Goal: Use online tool/utility: Utilize a website feature to perform a specific function

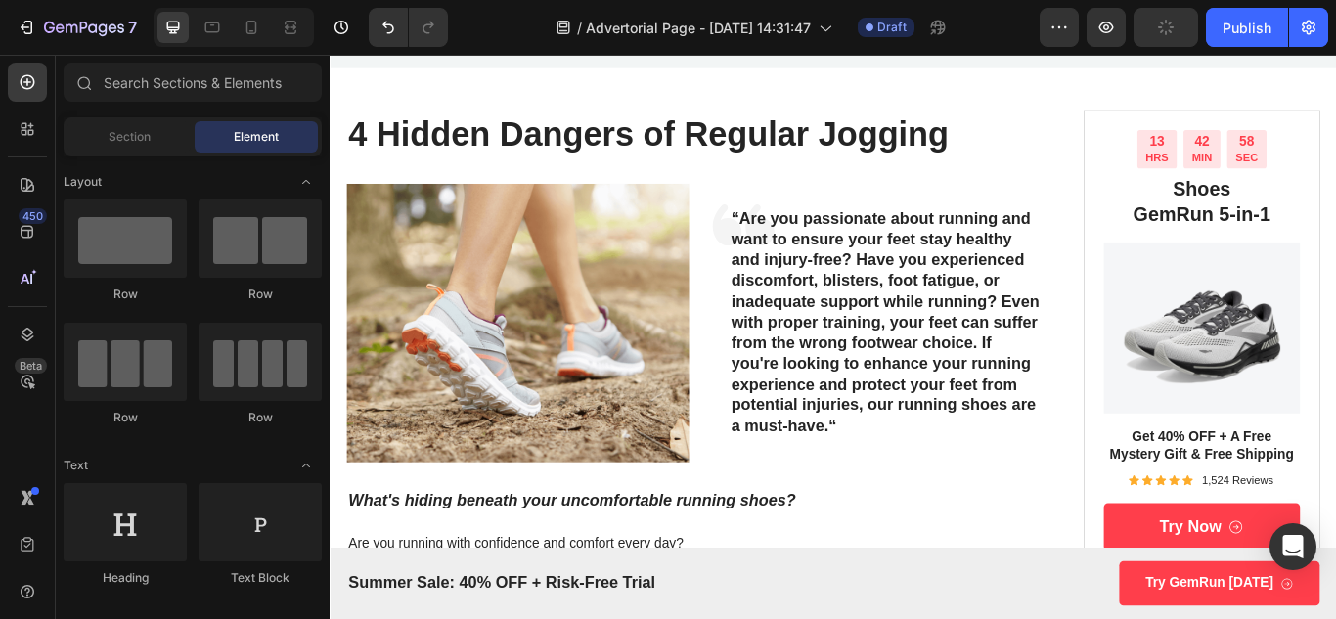
scroll to position [196, 0]
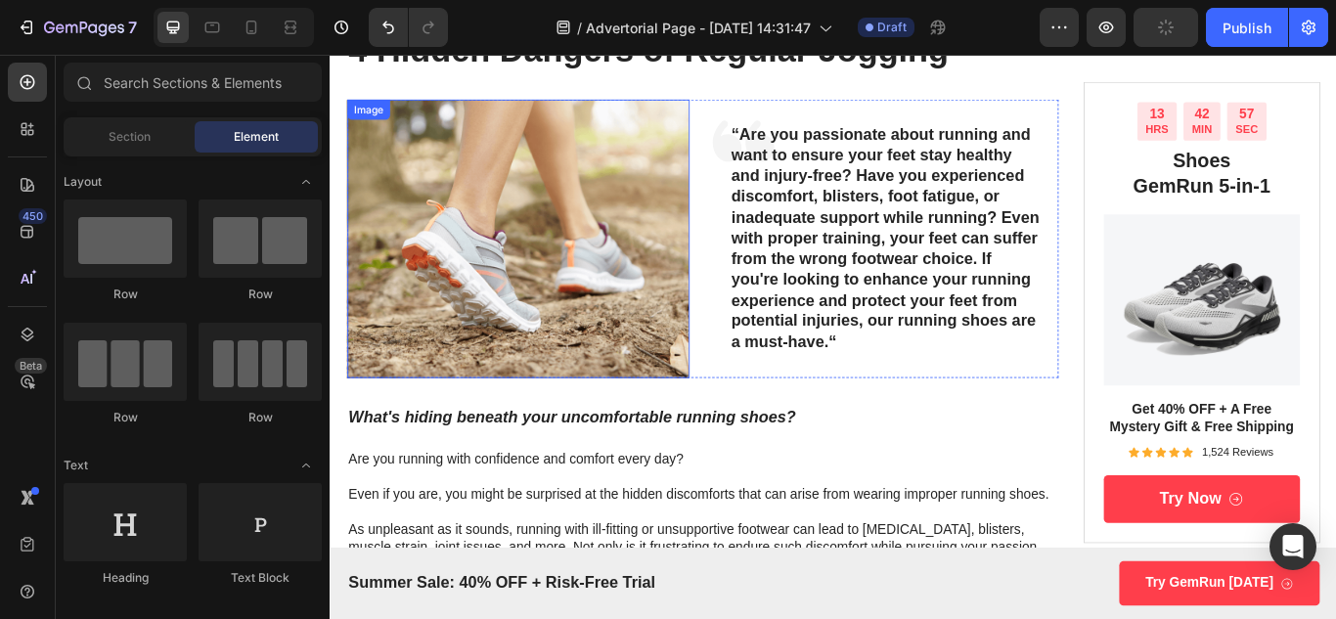
click at [641, 339] on img at bounding box center [548, 270] width 399 height 325
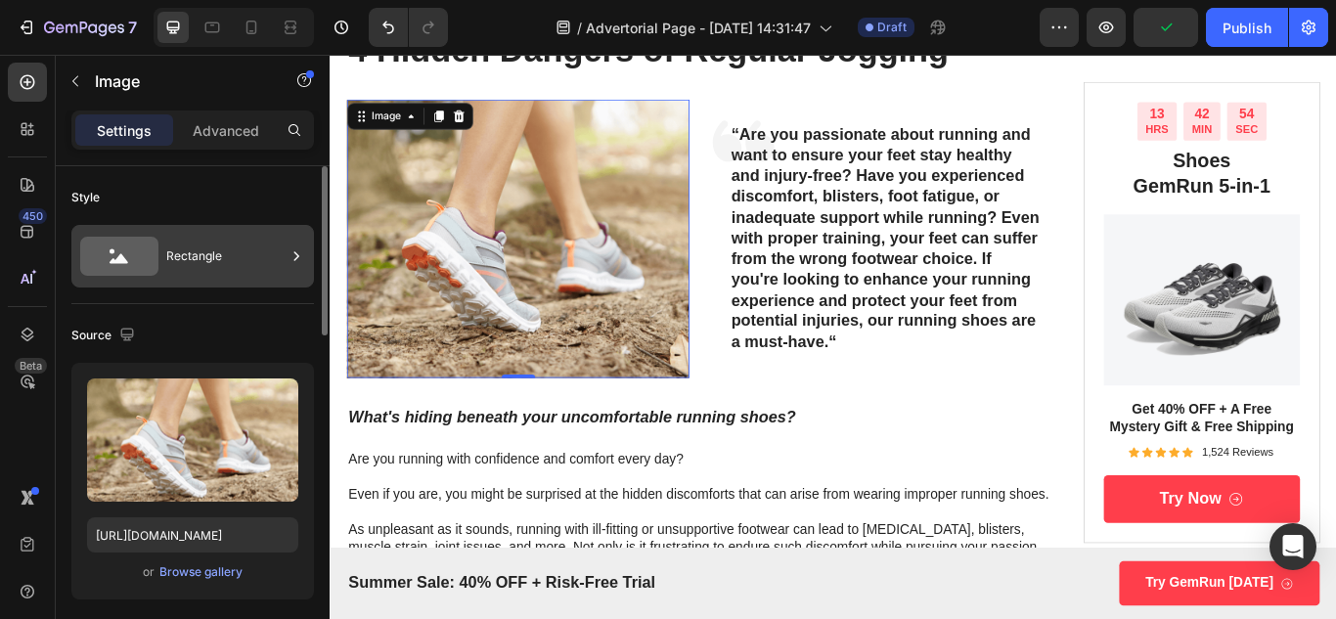
click at [128, 267] on icon at bounding box center [119, 256] width 78 height 39
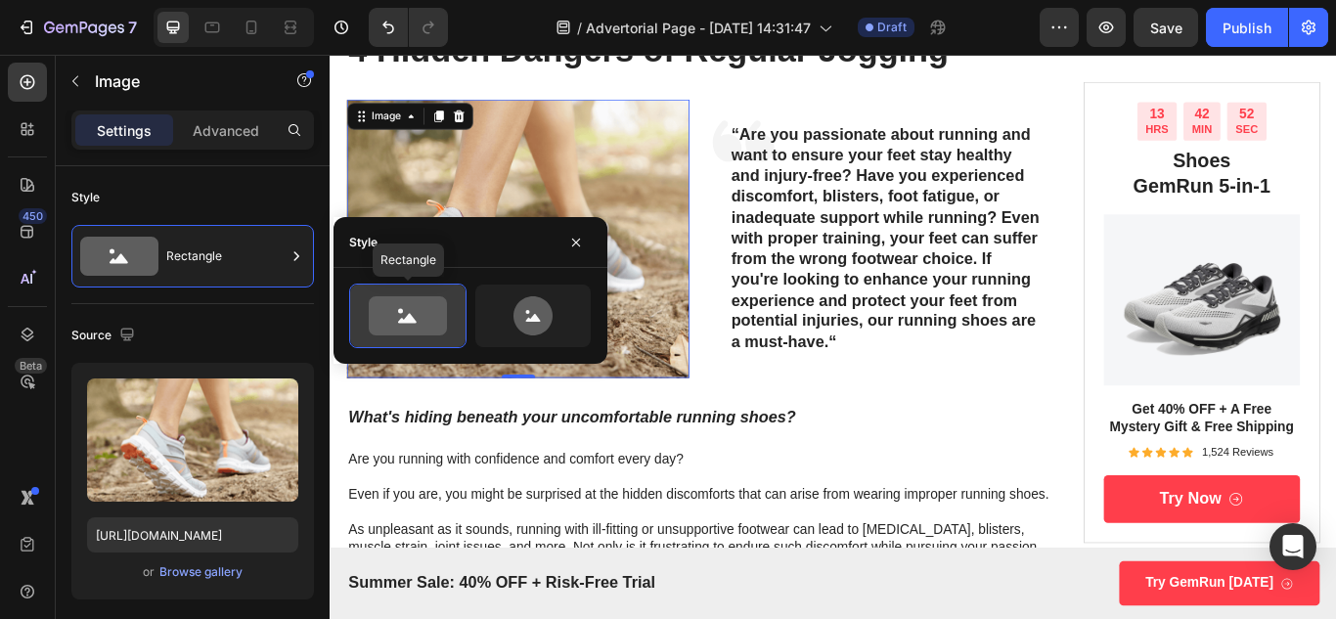
click at [444, 320] on icon at bounding box center [408, 315] width 78 height 39
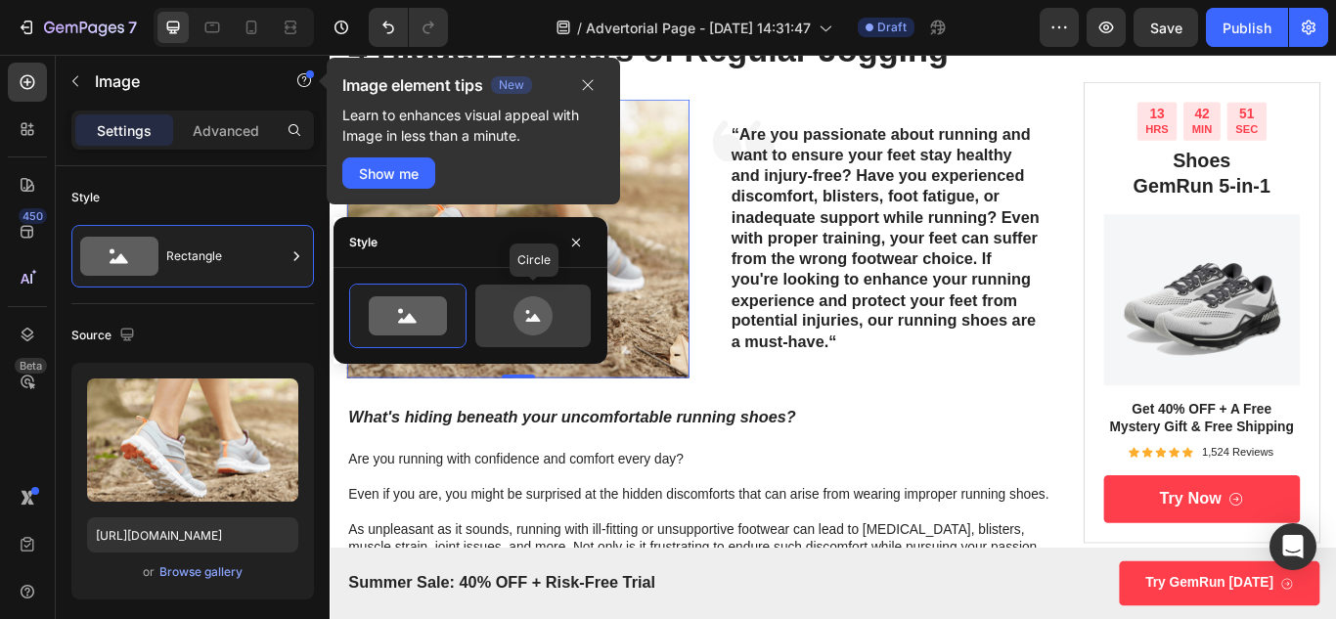
click at [497, 320] on icon at bounding box center [533, 315] width 92 height 39
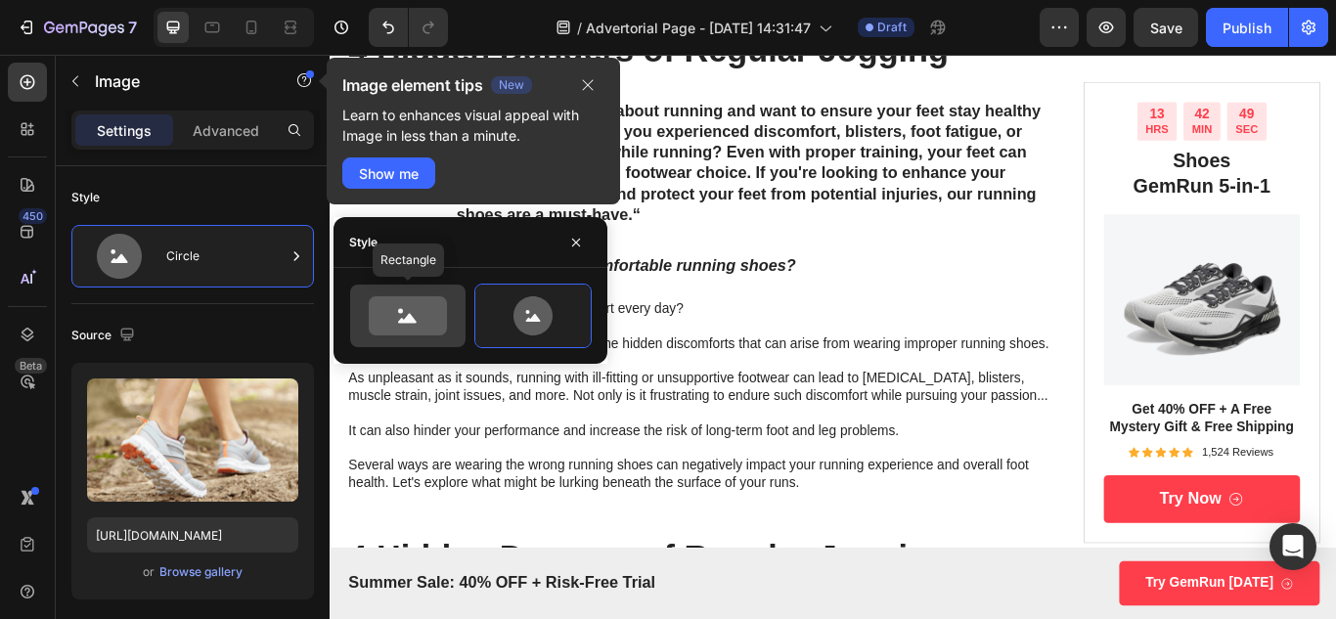
click at [399, 303] on icon at bounding box center [408, 315] width 78 height 39
type input "100"
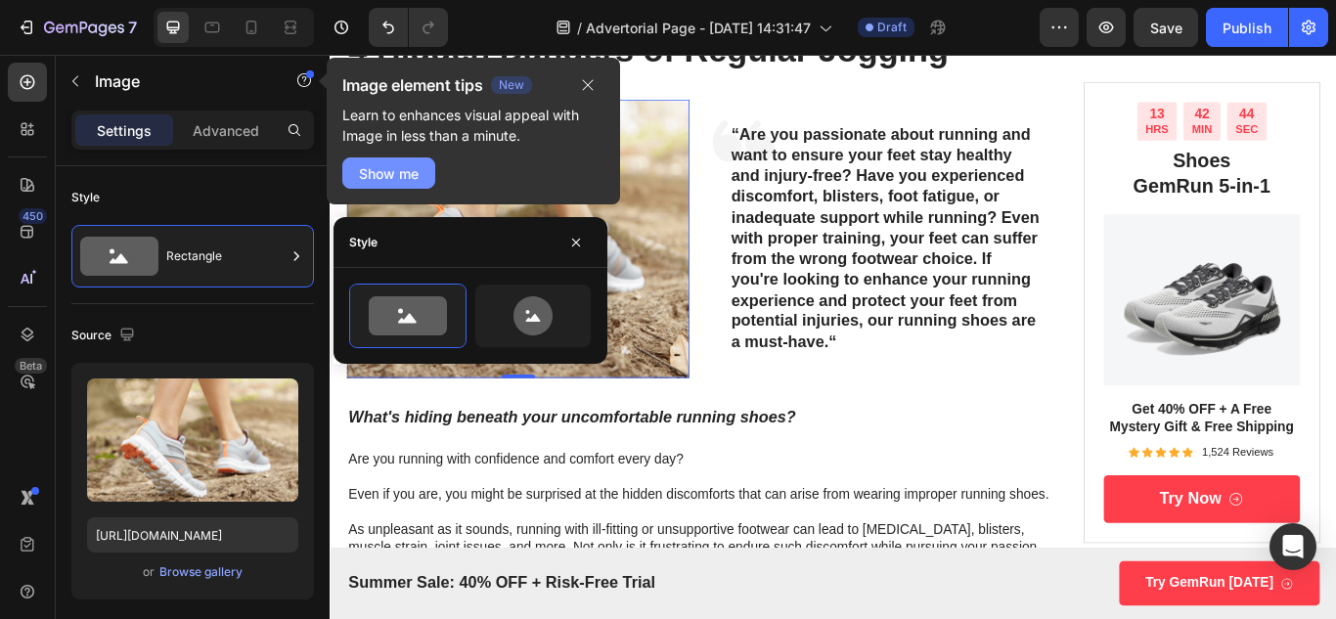
click at [388, 176] on div "Show me" at bounding box center [389, 173] width 60 height 21
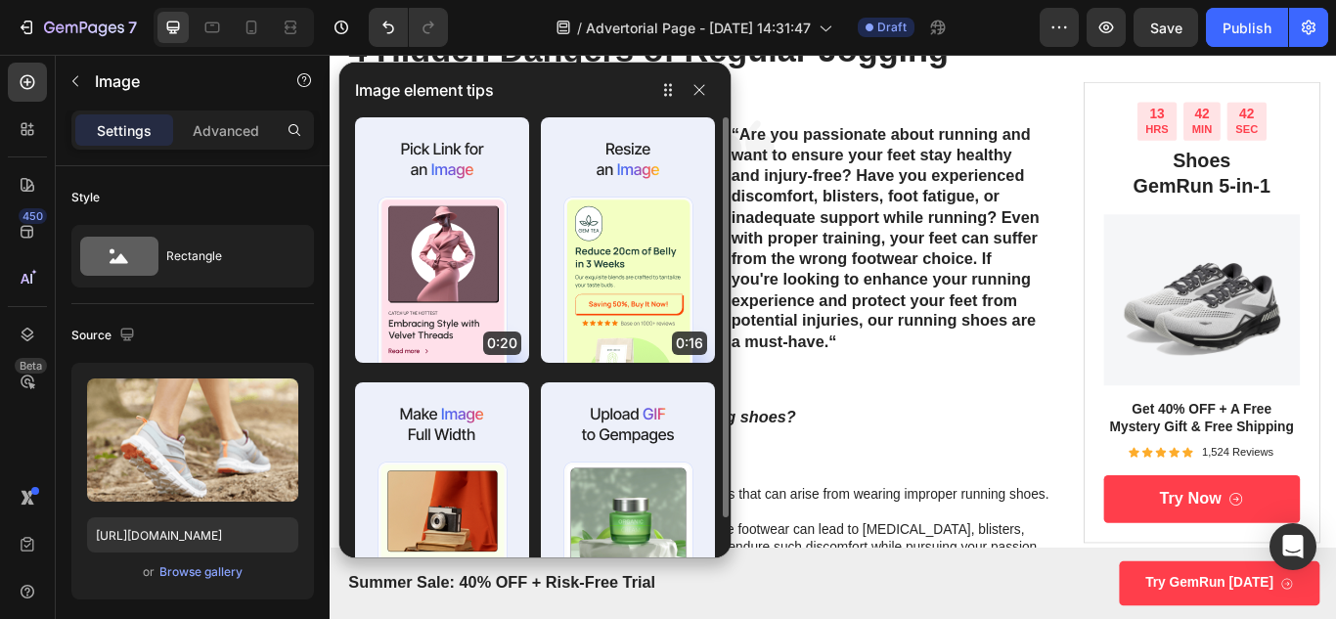
scroll to position [98, 0]
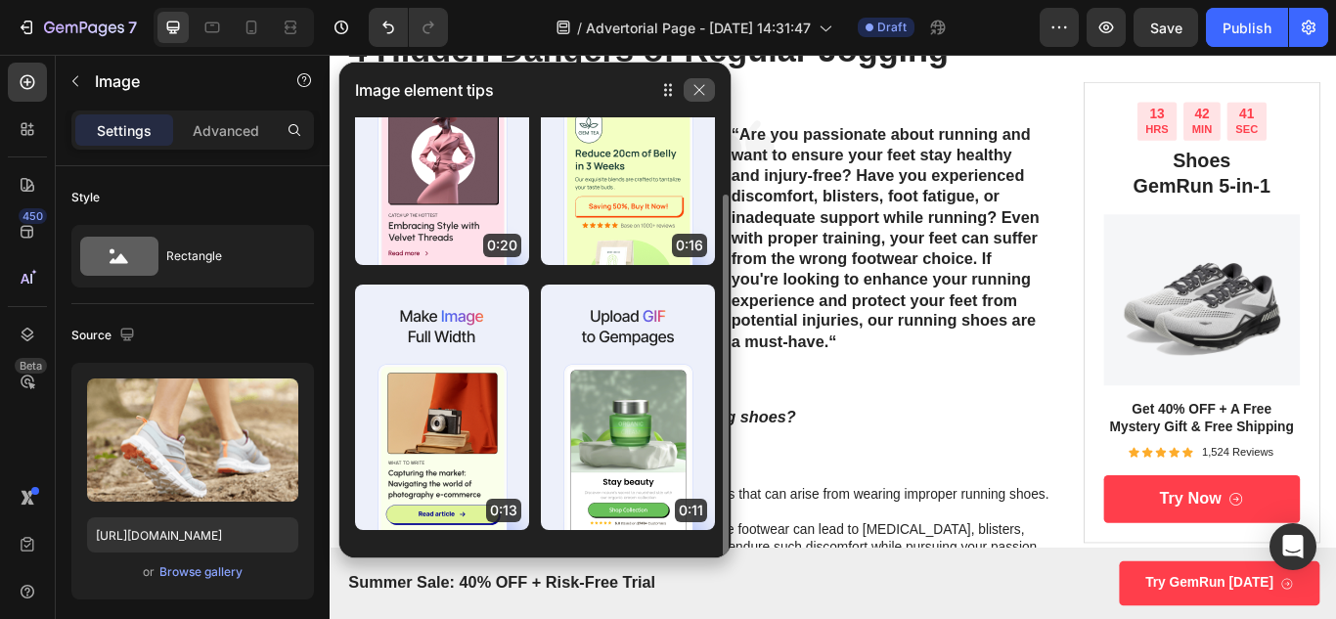
click at [697, 96] on icon "button" at bounding box center [699, 90] width 16 height 16
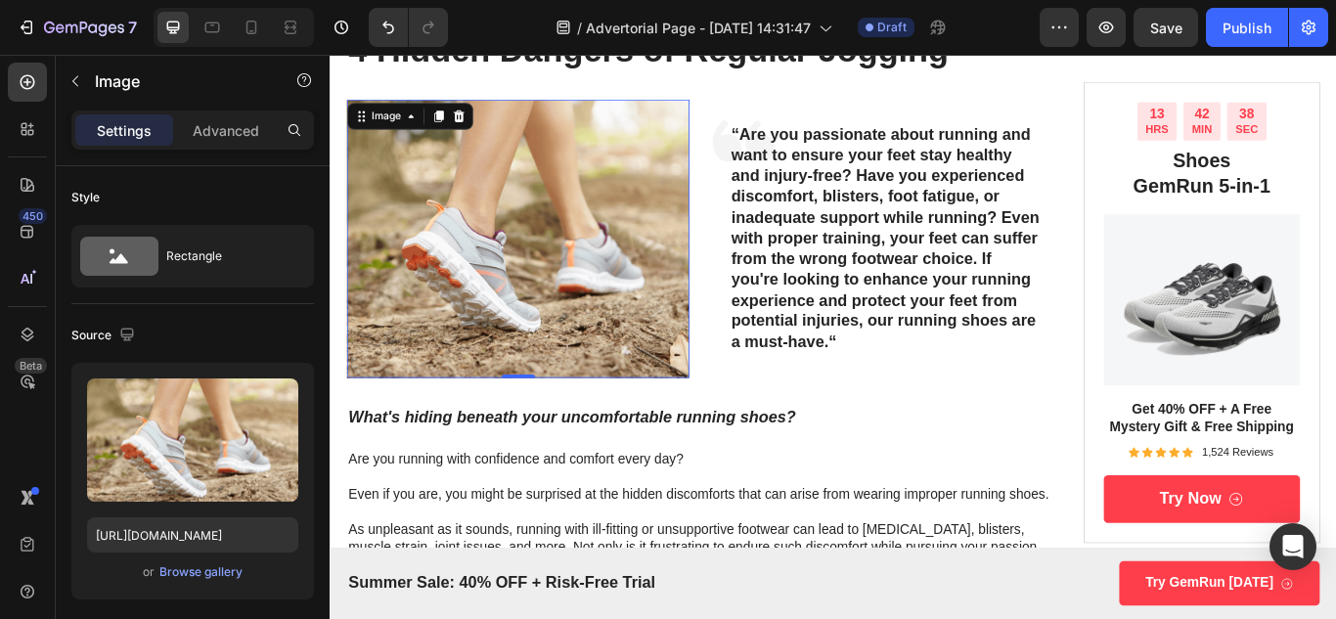
click at [560, 292] on img at bounding box center [548, 270] width 399 height 325
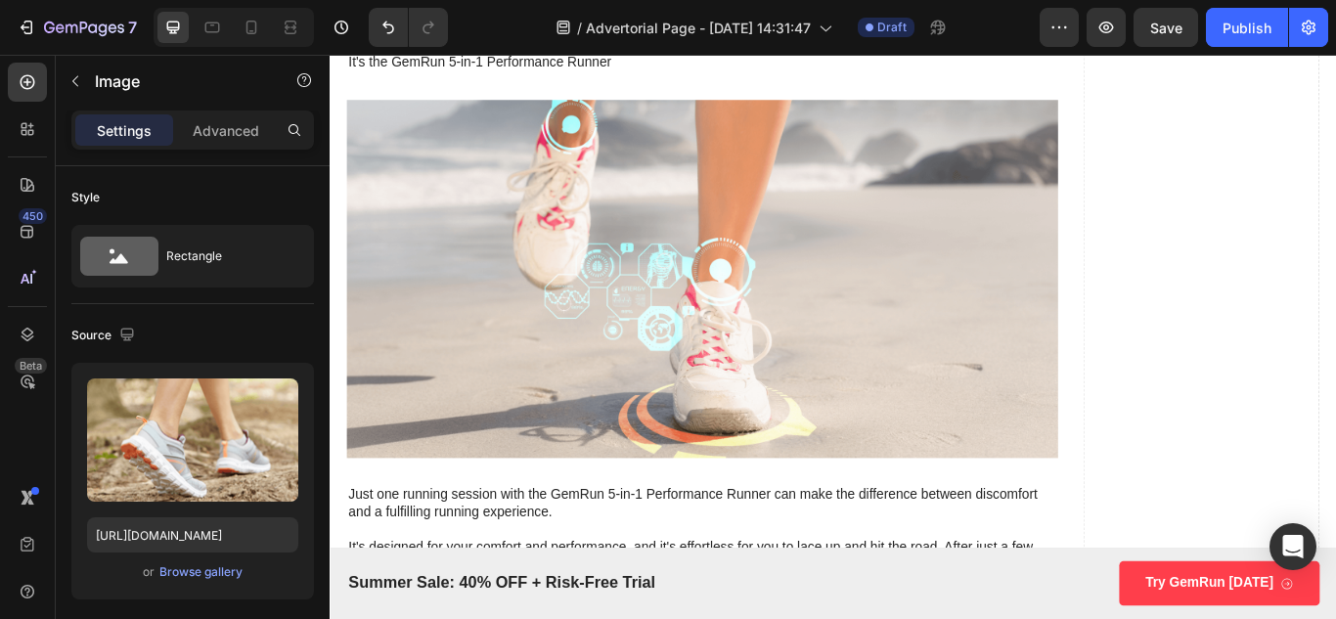
scroll to position [3032, 0]
